Goal: Find specific page/section: Find specific page/section

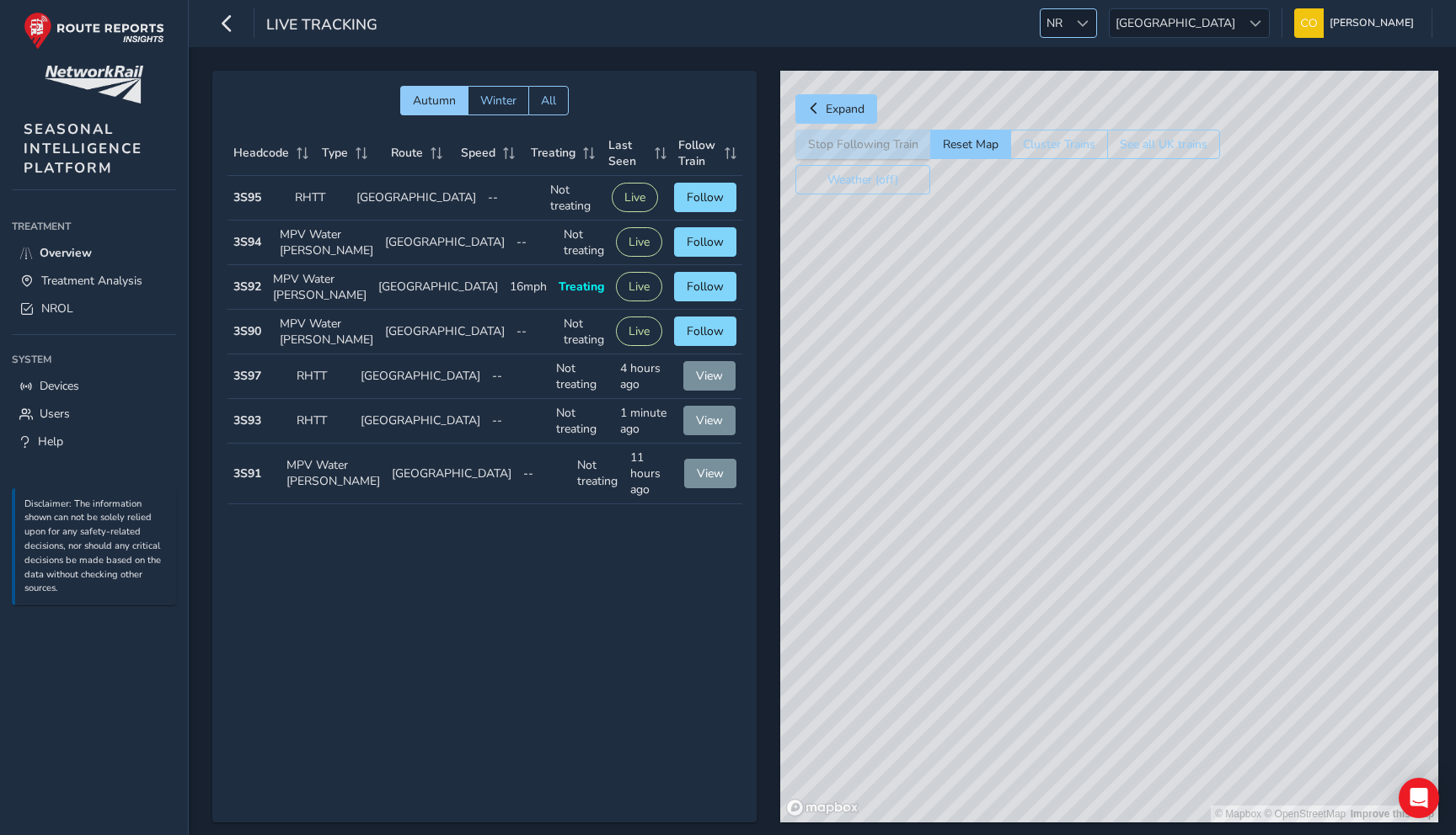
click at [1096, 29] on div at bounding box center [1082, 23] width 28 height 28
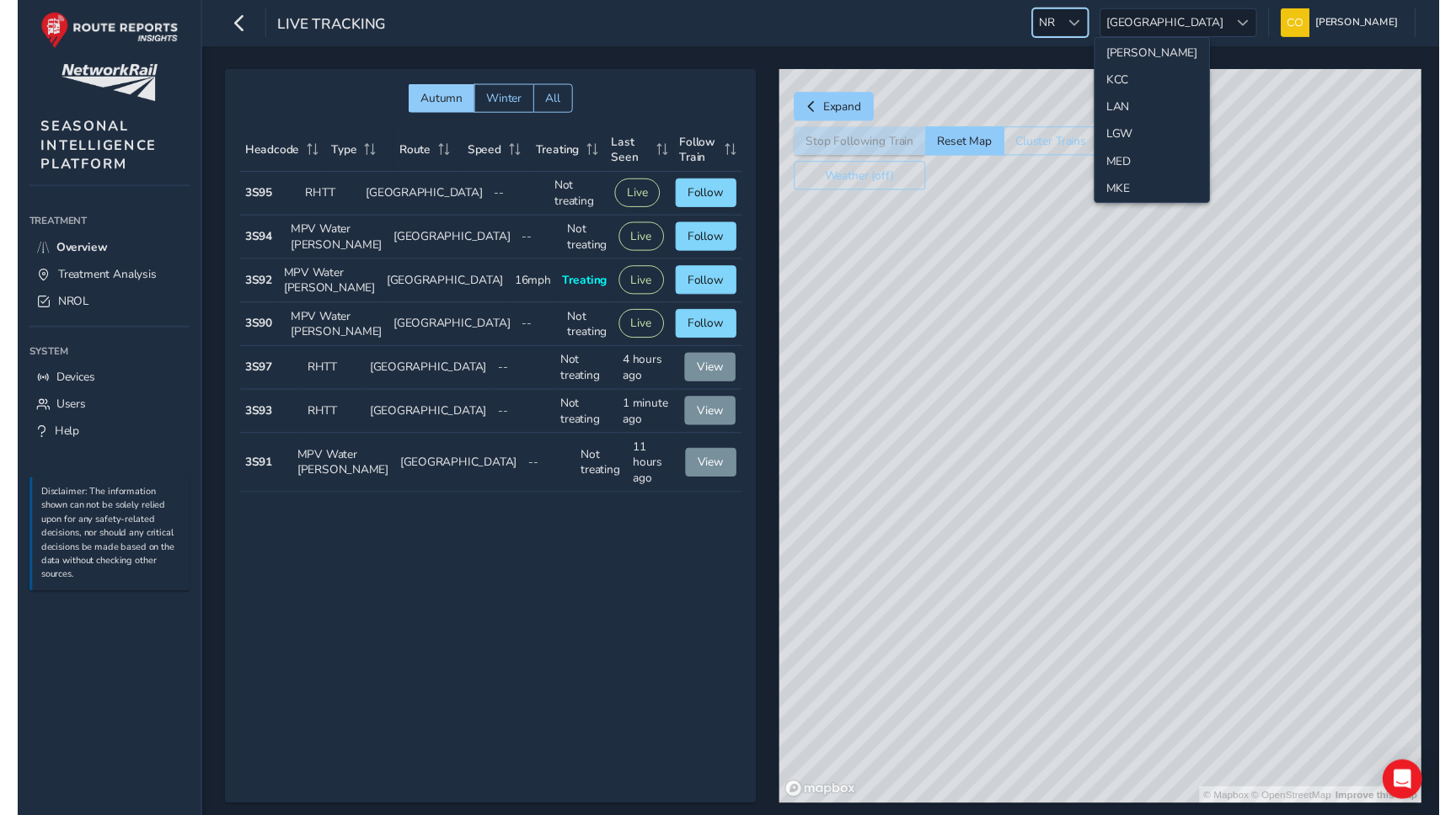
scroll to position [464, 0]
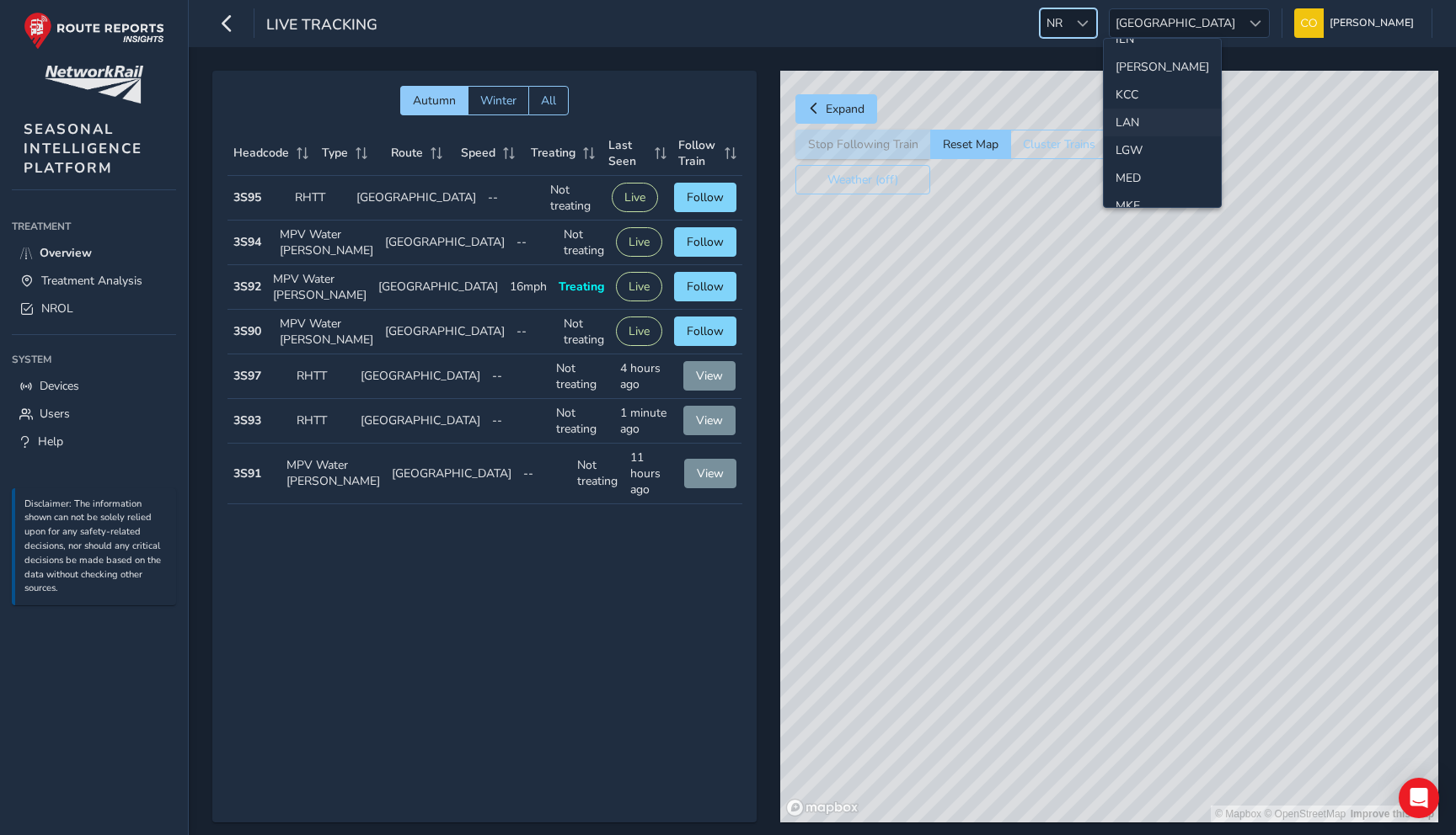
click at [1136, 130] on li "LAN" at bounding box center [1162, 123] width 117 height 28
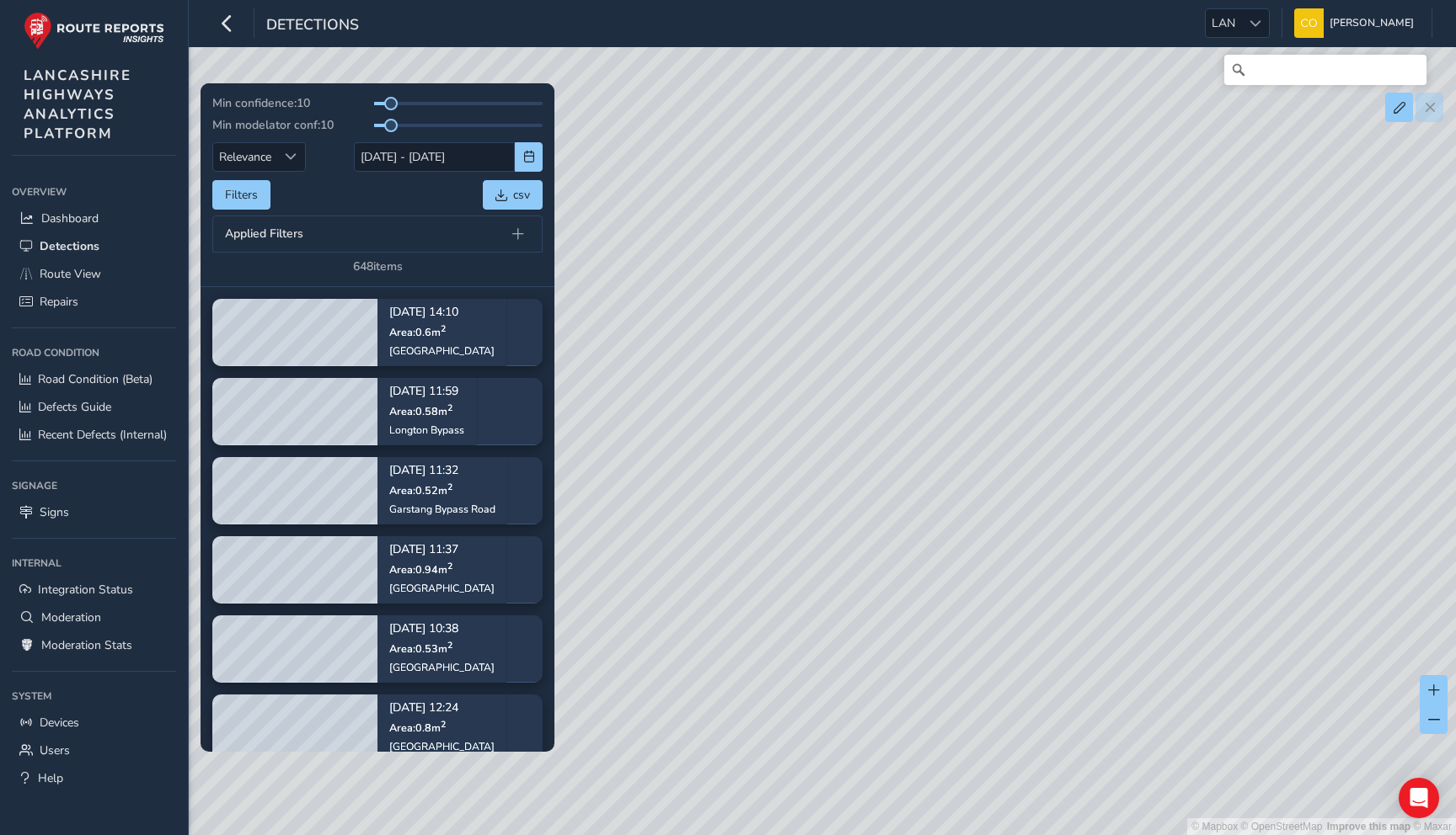
click at [799, 104] on div "© Mapbox © OpenStreetMap Improve this map © Maxar" at bounding box center [728, 418] width 1456 height 835
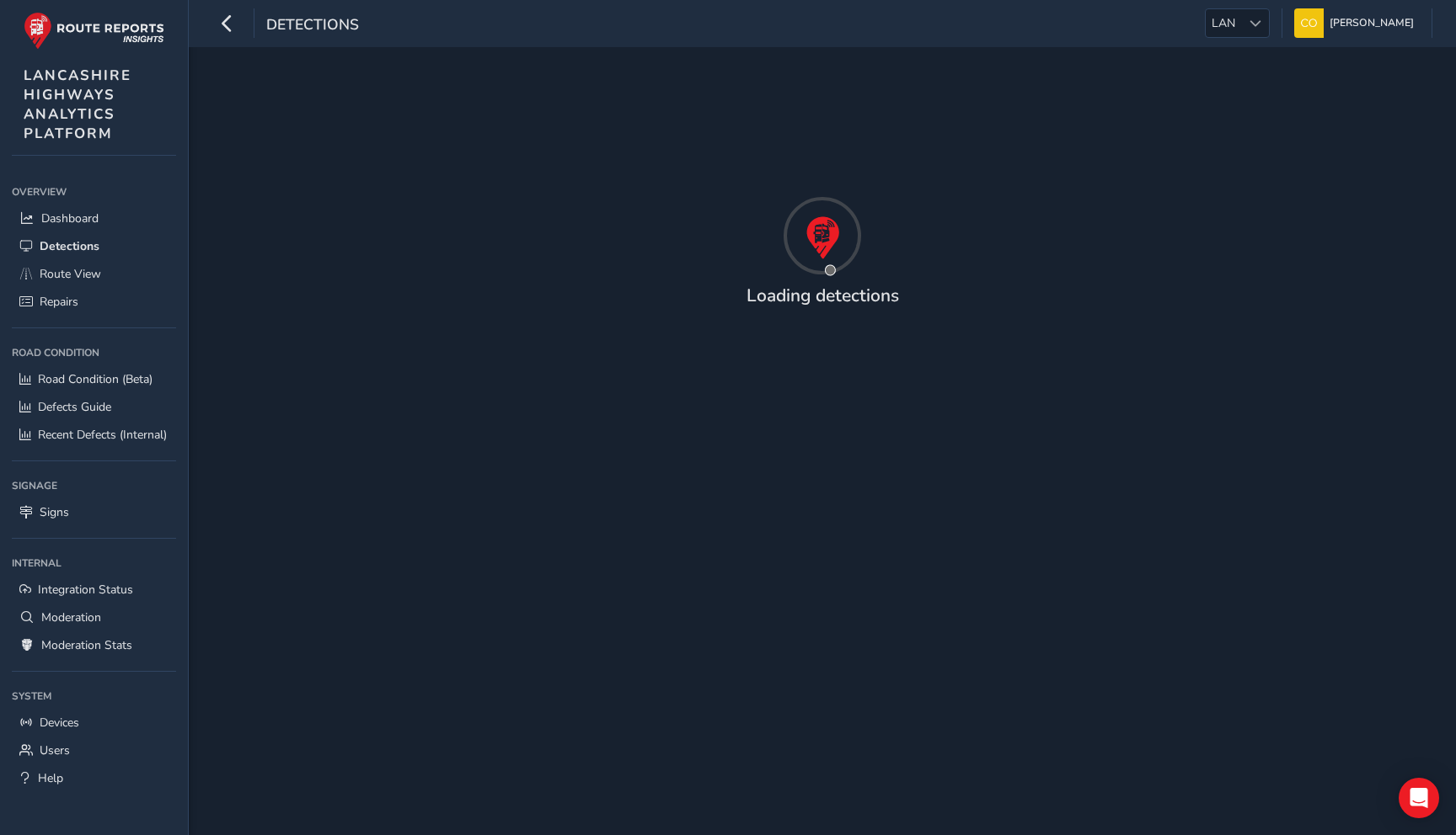
click at [1078, 142] on div "Loading detections" at bounding box center [822, 441] width 1267 height 788
